Goal: Information Seeking & Learning: Learn about a topic

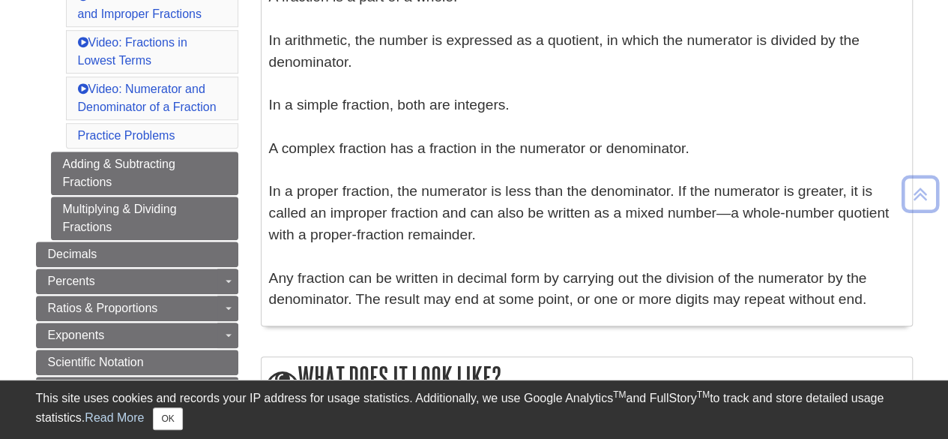
scroll to position [619, 0]
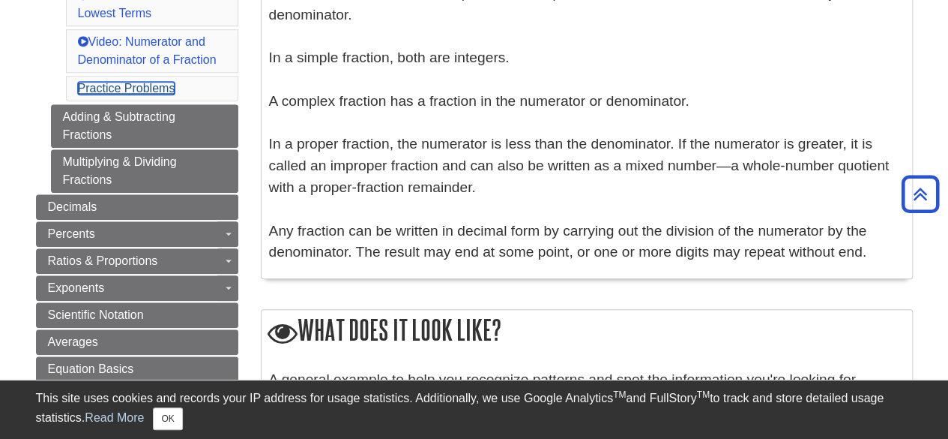
click at [151, 82] on link "Practice Problems" at bounding box center [126, 88] width 97 height 13
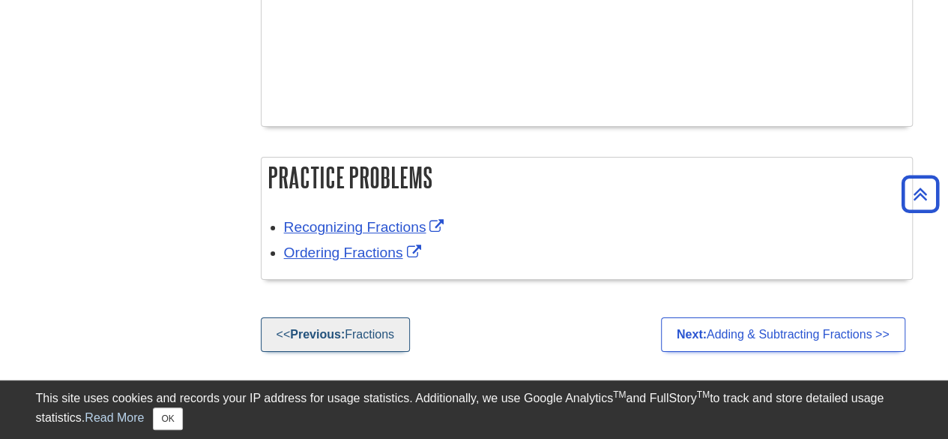
scroll to position [2786, 0]
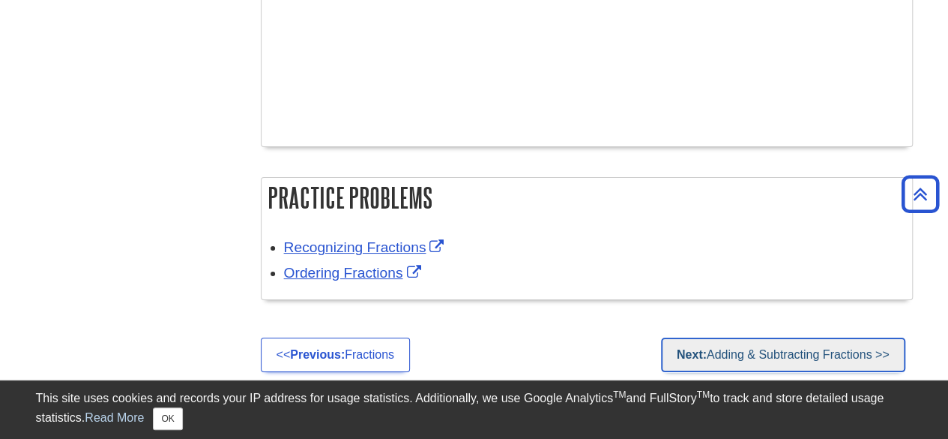
click at [774, 348] on link "Next: Adding & Subtracting Fractions >>" at bounding box center [783, 354] width 244 height 34
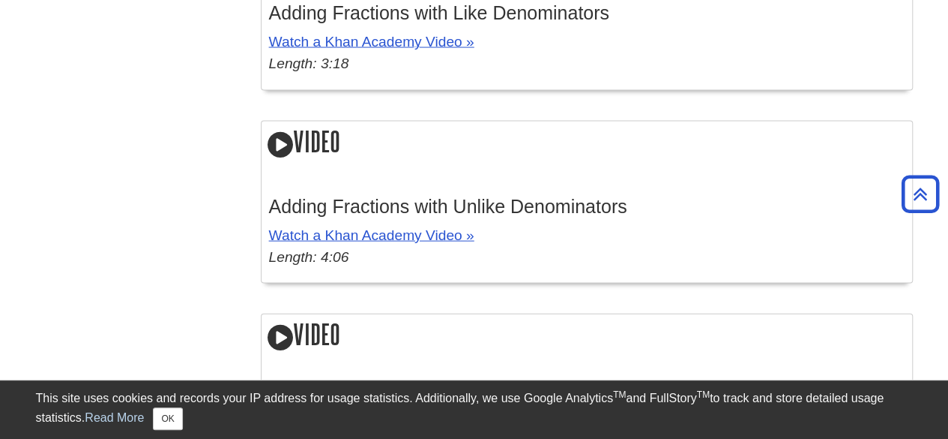
scroll to position [1502, 0]
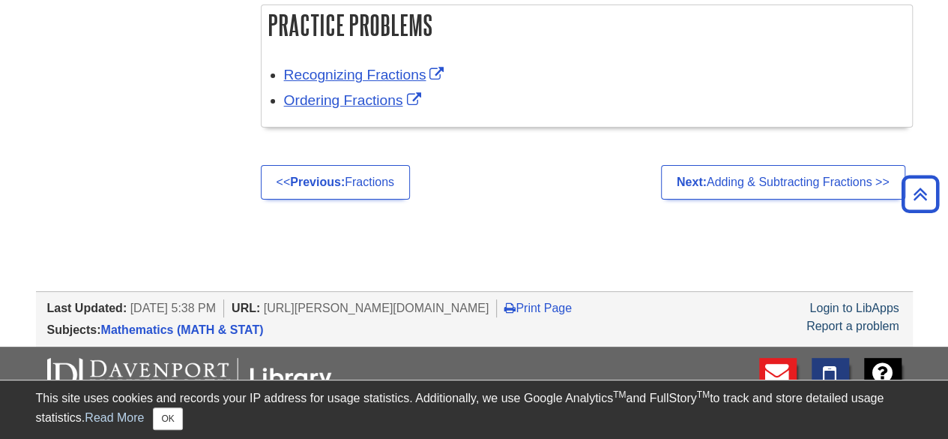
scroll to position [2786, 0]
